Goal: Task Accomplishment & Management: Use online tool/utility

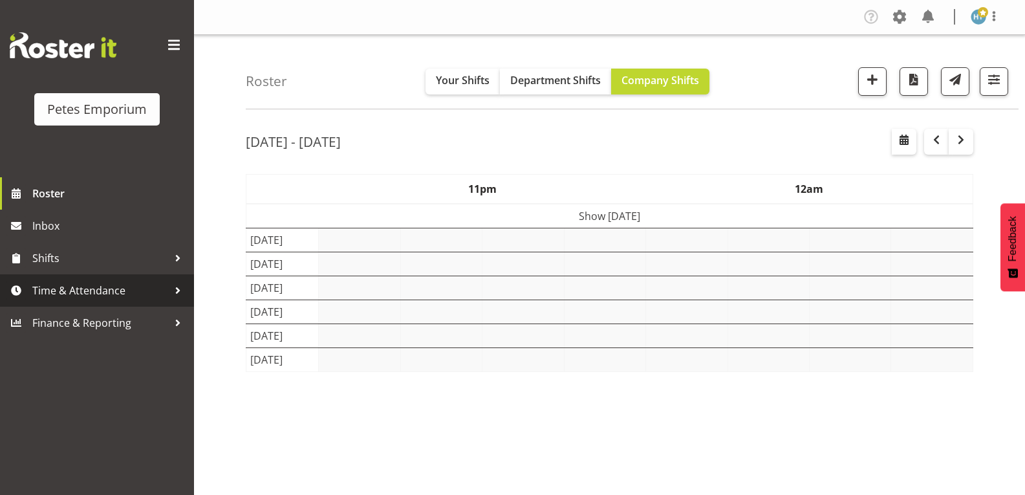
click at [104, 292] on span "Time & Attendance" at bounding box center [100, 290] width 136 height 19
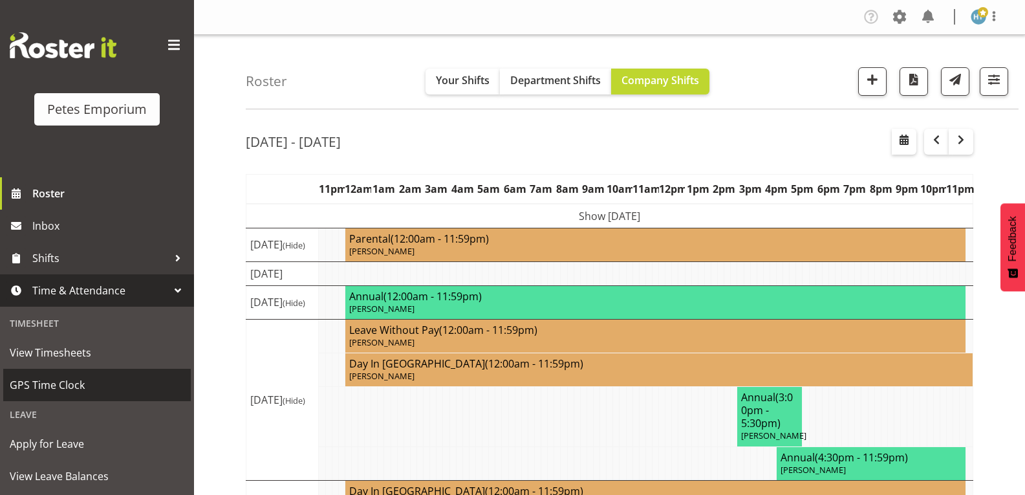
click at [45, 389] on span "GPS Time Clock" at bounding box center [97, 384] width 175 height 19
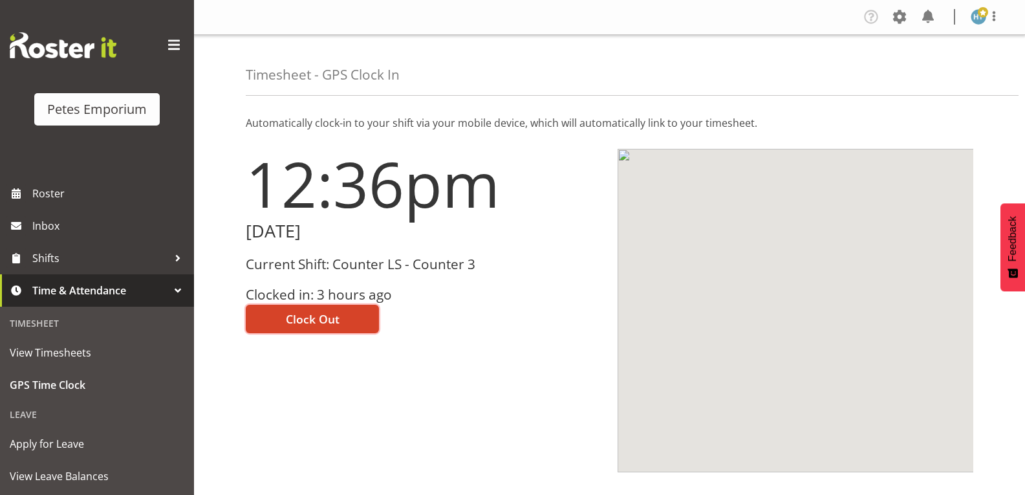
click at [326, 316] on span "Clock Out" at bounding box center [313, 318] width 54 height 17
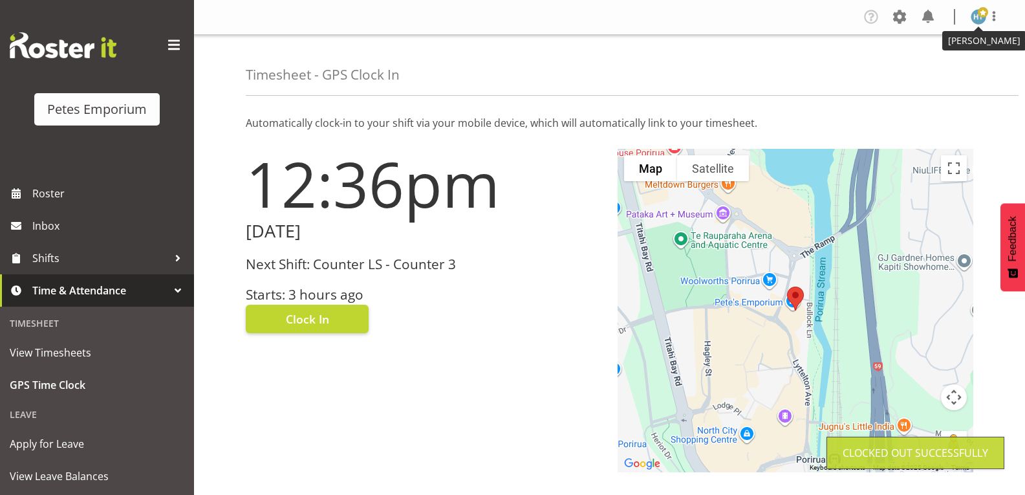
click at [979, 21] on img at bounding box center [978, 17] width 16 height 16
click at [922, 67] on link "Log Out" at bounding box center [939, 67] width 124 height 23
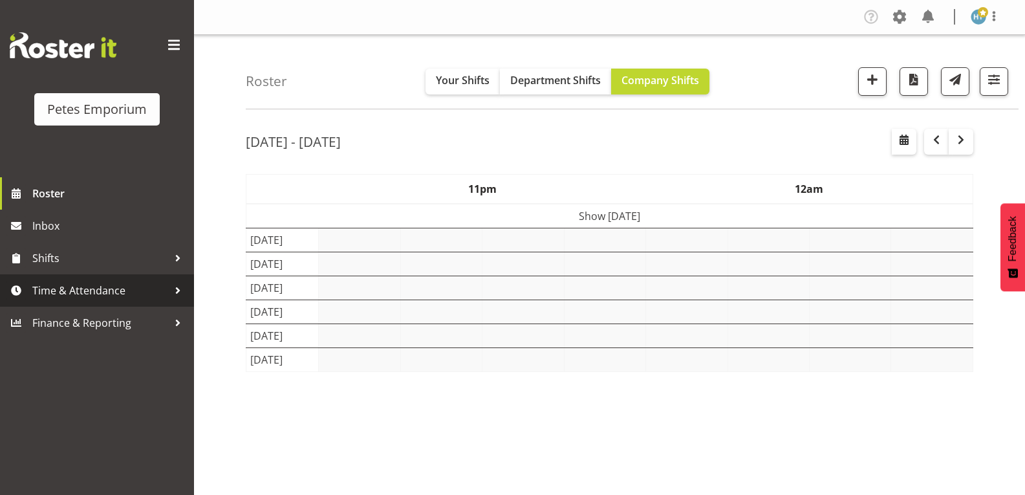
drag, startPoint x: 0, startPoint y: 0, endPoint x: 102, endPoint y: 282, distance: 300.4
click at [102, 282] on span "Time & Attendance" at bounding box center [100, 290] width 136 height 19
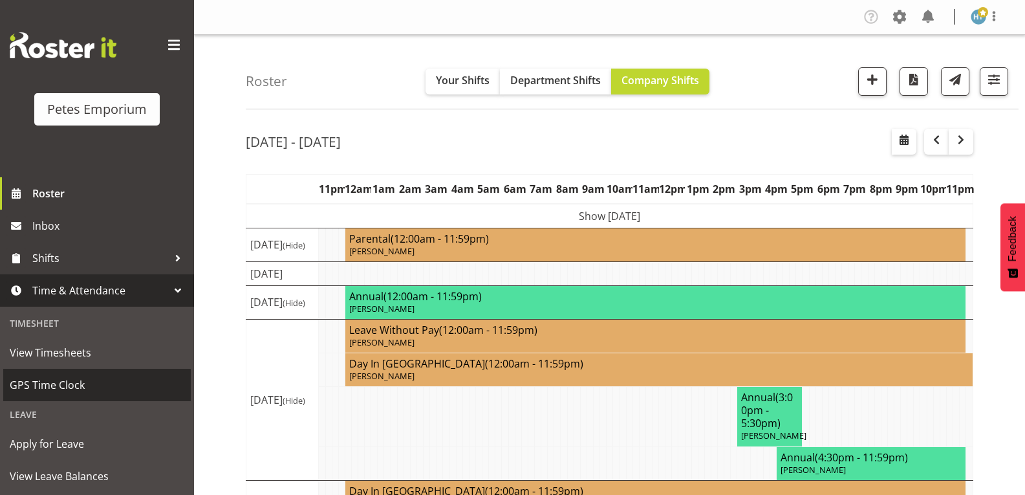
click at [64, 389] on span "GPS Time Clock" at bounding box center [97, 384] width 175 height 19
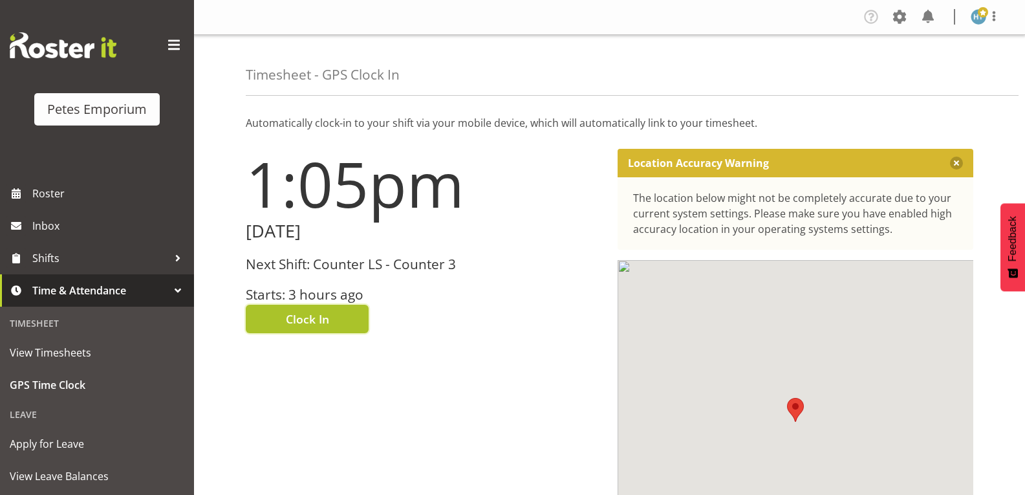
click at [303, 317] on span "Clock In" at bounding box center [307, 318] width 43 height 17
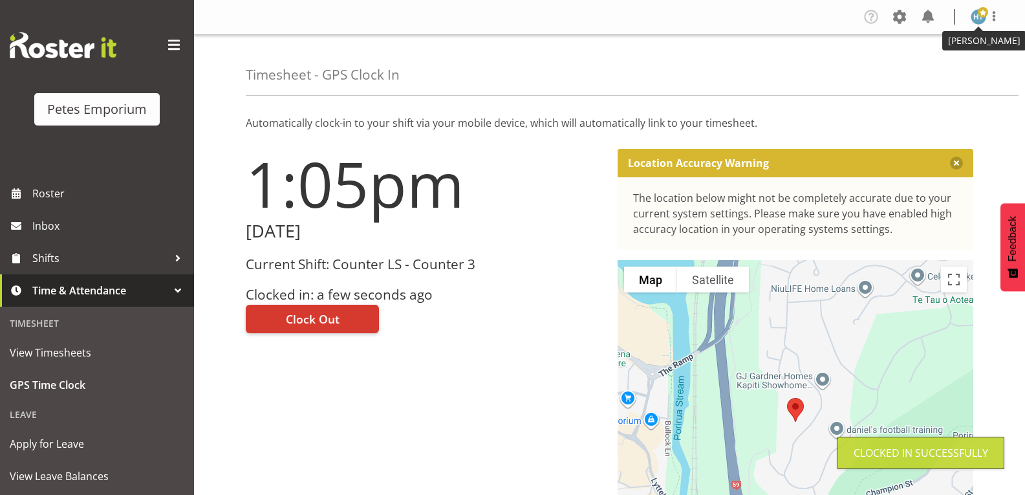
click at [977, 14] on span at bounding box center [982, 12] width 10 height 10
click at [931, 69] on link "Log Out" at bounding box center [939, 67] width 124 height 23
